Goal: Find specific page/section: Find specific page/section

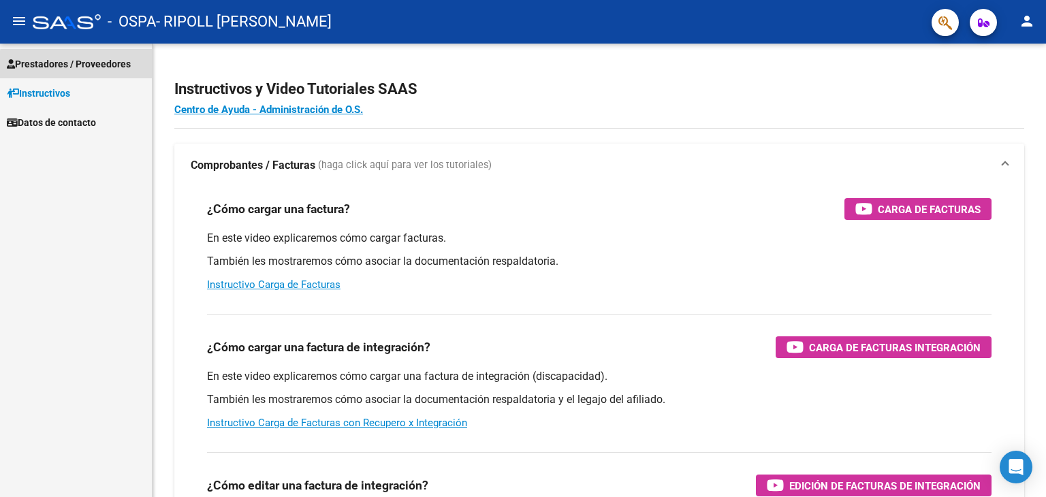
click at [78, 65] on span "Prestadores / Proveedores" at bounding box center [69, 64] width 124 height 15
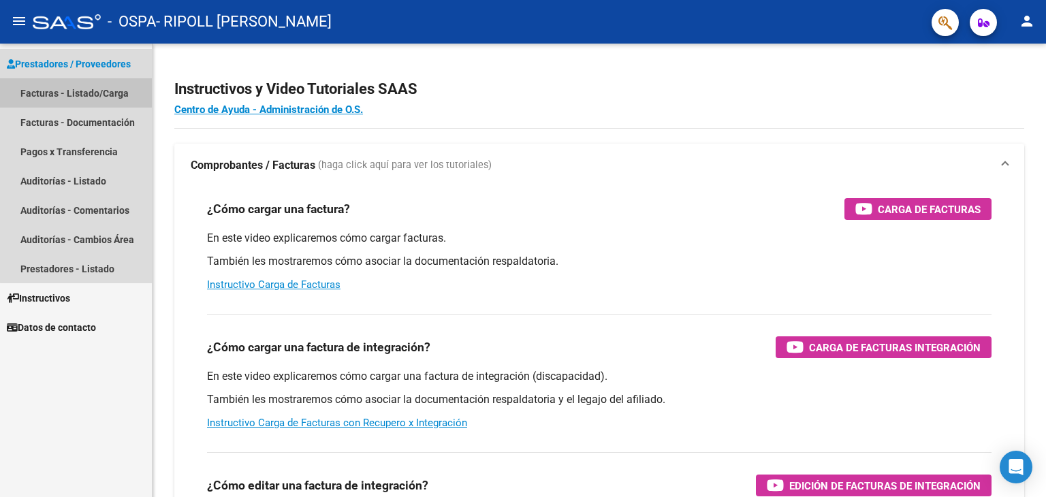
click at [97, 93] on link "Facturas - Listado/Carga" at bounding box center [76, 92] width 152 height 29
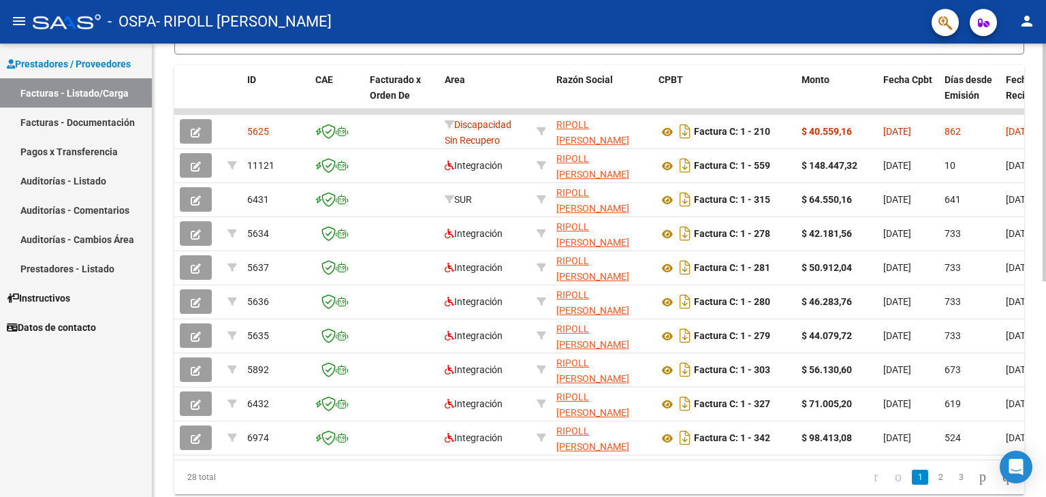
scroll to position [363, 0]
click at [1033, 266] on div "Video tutorial PRESTADORES -> Listado de CPBTs Emitidos por Prestadores / Prove…" at bounding box center [601, 109] width 897 height 856
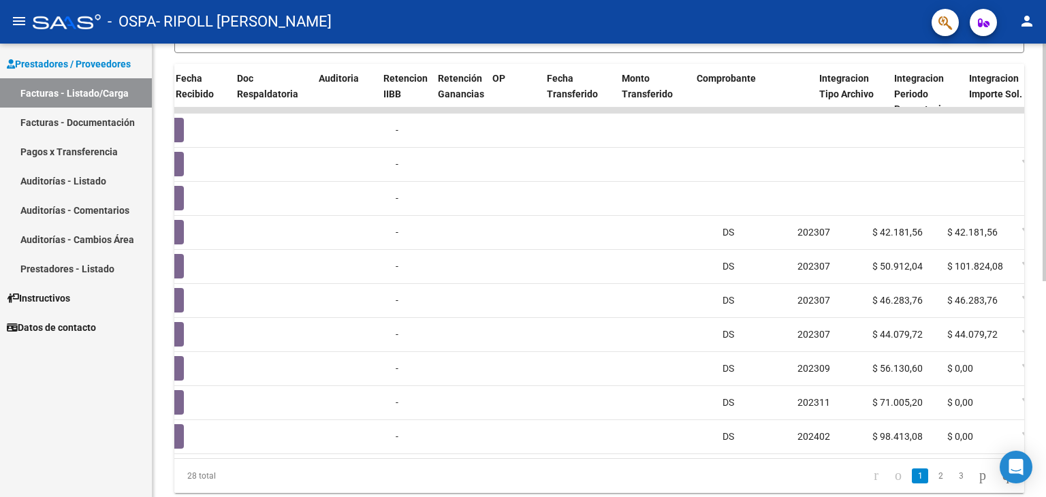
scroll to position [0, 768]
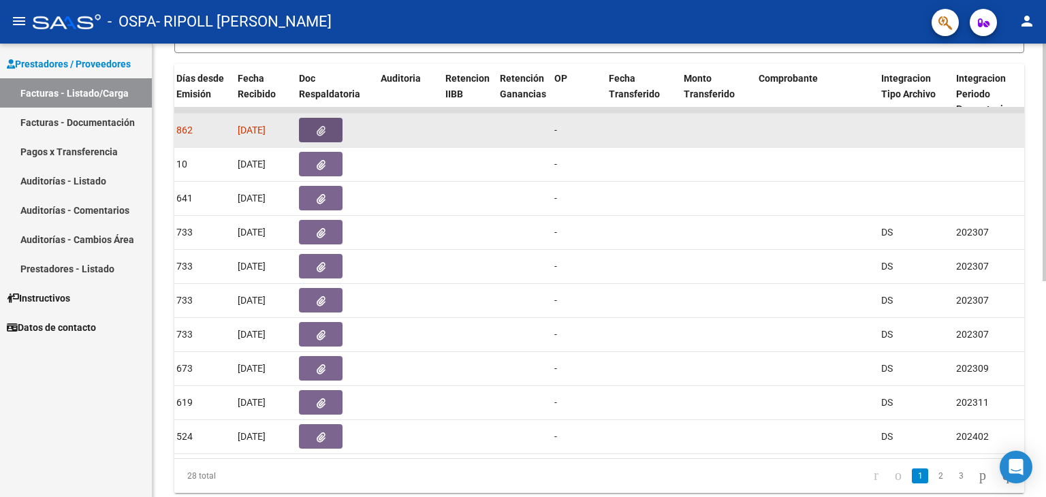
click at [324, 129] on icon "button" at bounding box center [321, 131] width 9 height 10
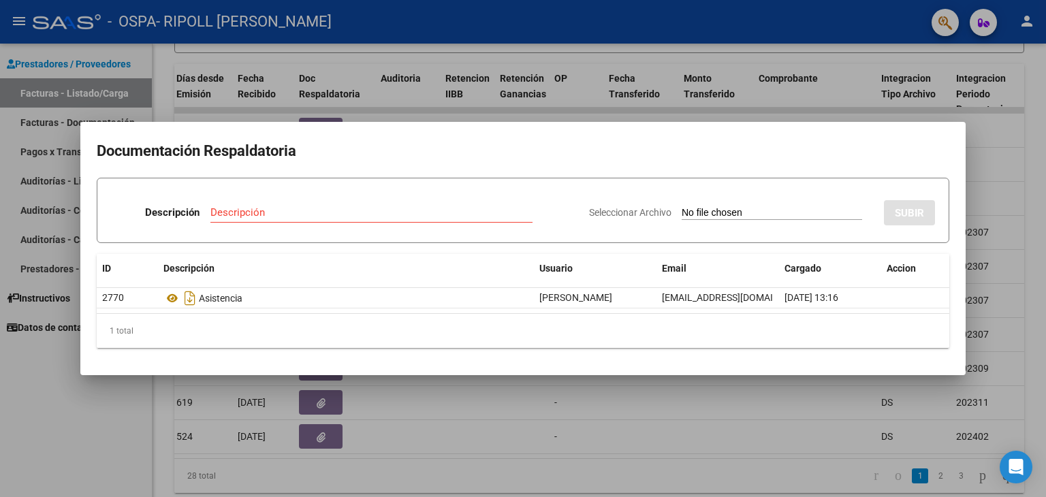
click at [868, 114] on div at bounding box center [523, 248] width 1046 height 497
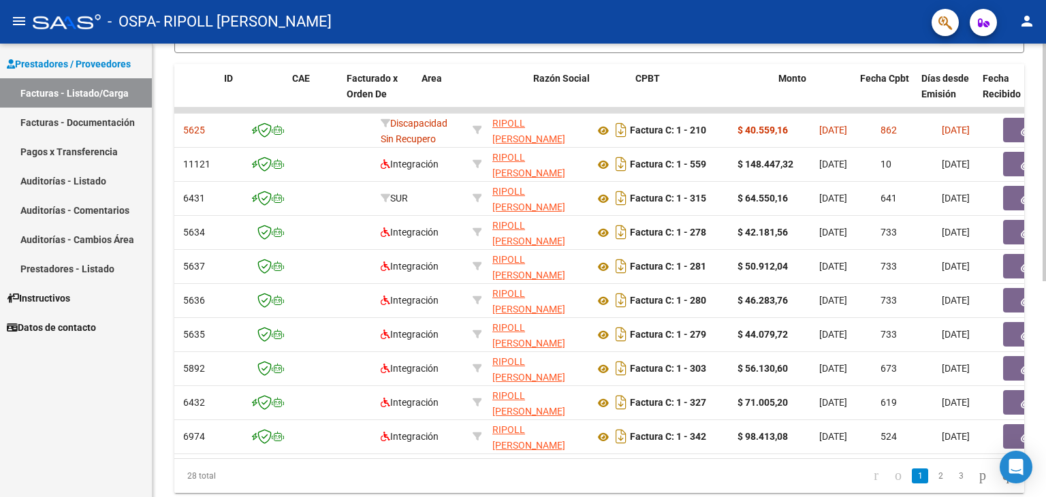
scroll to position [0, 0]
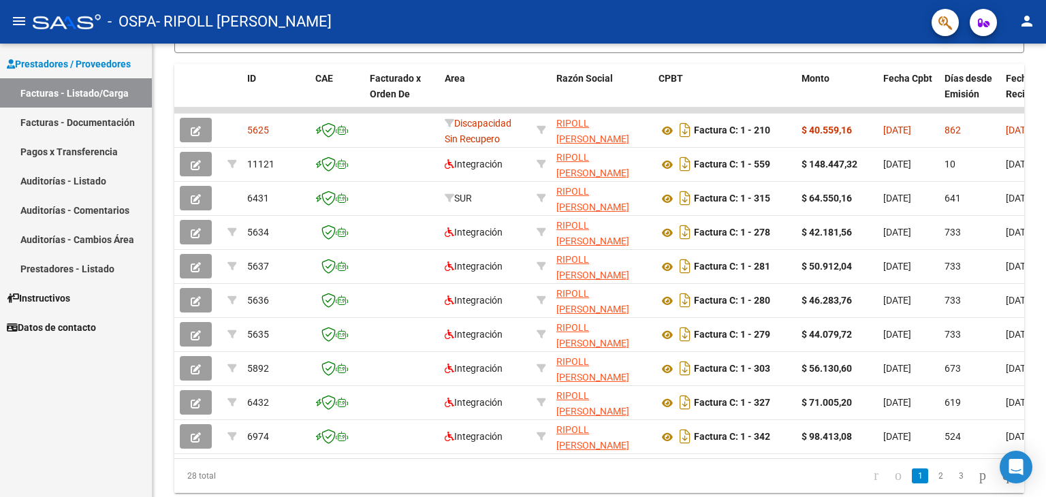
click at [115, 145] on link "Pagos x Transferencia" at bounding box center [76, 151] width 152 height 29
